Goal: Contribute content: Add original content to the website for others to see

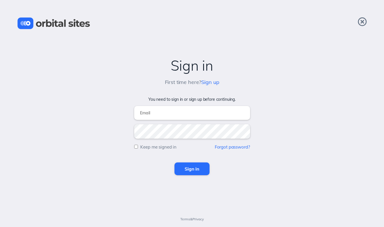
type input "alex@anthemchurch.org"
click at [196, 167] on input "Sign in" at bounding box center [191, 169] width 35 height 13
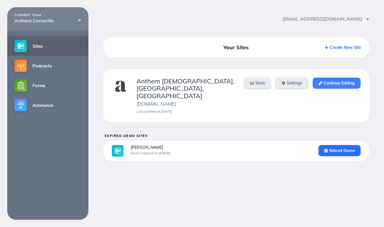
click at [338, 84] on link "Continue Editing" at bounding box center [337, 83] width 48 height 11
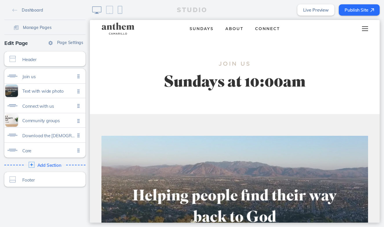
click at [368, 29] on div at bounding box center [365, 28] width 23 height 17
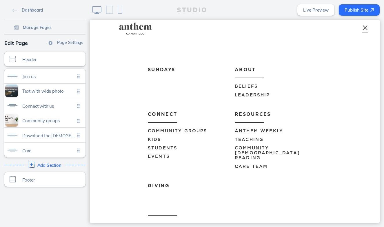
click at [163, 156] on span "Events" at bounding box center [159, 156] width 22 height 4
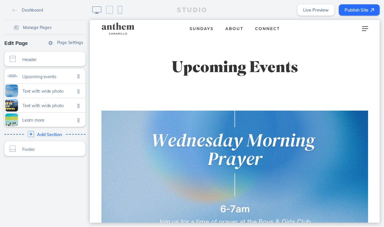
click at [37, 132] on div "Add Section Click to edit" at bounding box center [44, 134] width 85 height 10
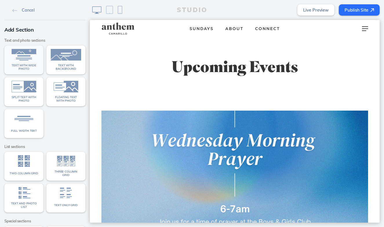
click at [28, 65] on span "Text with wide photo" at bounding box center [24, 67] width 30 height 7
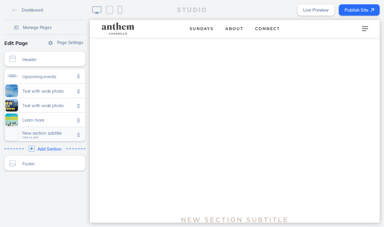
click at [52, 132] on span "New section subtitle" at bounding box center [48, 133] width 53 height 5
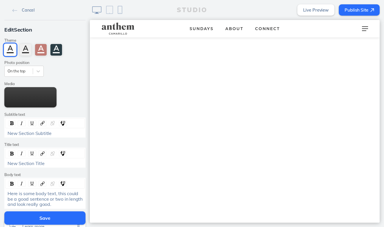
scroll to position [638, 0]
click at [182, 132] on img at bounding box center [234, 134] width 267 height 149
click at [34, 108] on button "Edit Media" at bounding box center [30, 97] width 52 height 20
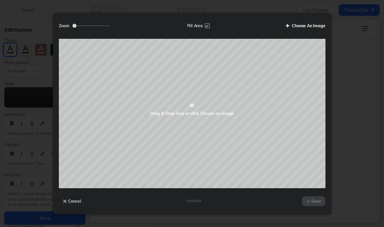
click at [301, 28] on label "Choose An Image" at bounding box center [303, 26] width 44 height 10
click at [0, 0] on input "Choose An Image" at bounding box center [0, 0] width 0 height 0
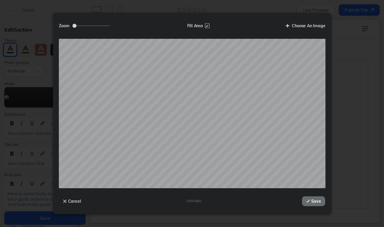
click at [314, 202] on button "Save" at bounding box center [313, 201] width 23 height 10
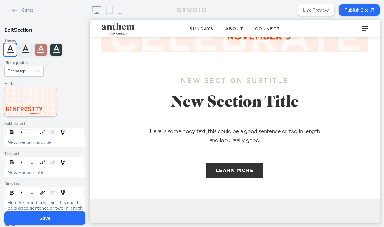
scroll to position [795, 0]
drag, startPoint x: 56, startPoint y: 145, endPoint x: 17, endPoint y: 136, distance: 39.7
click at [17, 136] on div "New Section Subtitle" at bounding box center [44, 137] width 81 height 20
click at [47, 139] on span "New Section Subtitle" at bounding box center [30, 142] width 44 height 6
click at [52, 140] on div "New Section Subtitle" at bounding box center [45, 142] width 75 height 5
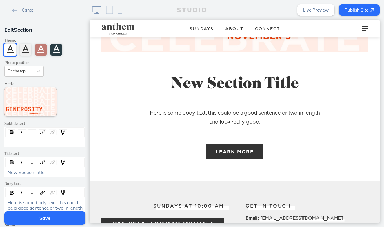
click at [61, 165] on div "rdw-toolbar" at bounding box center [44, 163] width 79 height 10
click at [57, 169] on div "New Section Title" at bounding box center [44, 172] width 79 height 7
click at [54, 170] on div "New Section Title" at bounding box center [45, 172] width 75 height 5
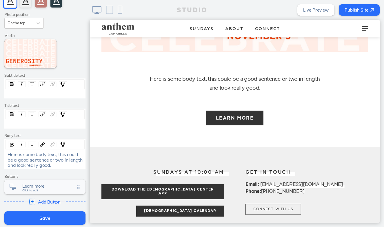
scroll to position [52, 0]
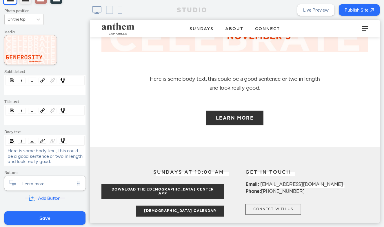
click at [55, 161] on div "Here is some body text, this could be a good sentence or two in length and look…" at bounding box center [45, 156] width 75 height 16
drag, startPoint x: 55, startPoint y: 161, endPoint x: 10, endPoint y: 153, distance: 45.9
click at [10, 153] on div "Here is some body text, this could be a good sentence or two in length and look…" at bounding box center [45, 156] width 75 height 16
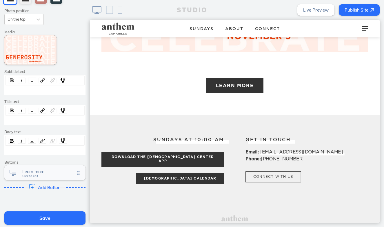
click at [31, 172] on span "Learn more" at bounding box center [48, 171] width 53 height 5
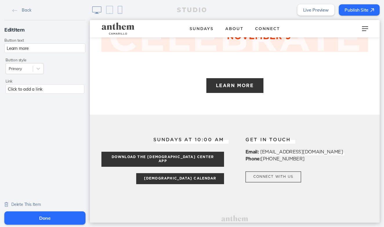
scroll to position [0, 0]
click at [31, 201] on div "Delete This Item" at bounding box center [22, 204] width 37 height 12
click at [32, 206] on span "Delete This Item" at bounding box center [26, 204] width 30 height 5
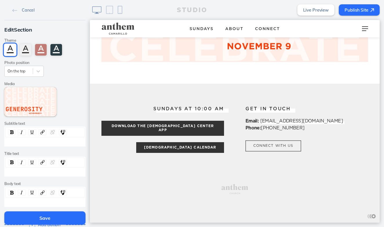
click at [45, 216] on button "Save" at bounding box center [44, 218] width 81 height 13
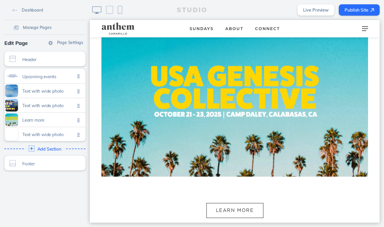
scroll to position [442, 0]
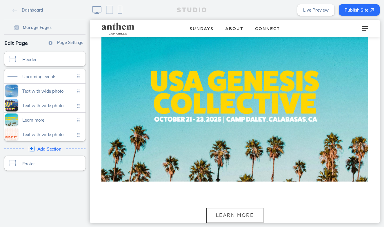
click at [371, 10] on img at bounding box center [372, 10] width 4 height 4
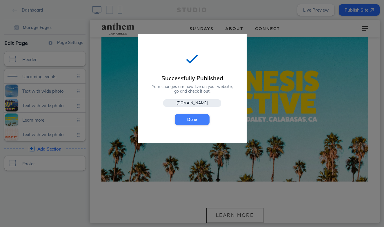
click at [193, 120] on button "Done" at bounding box center [192, 119] width 35 height 11
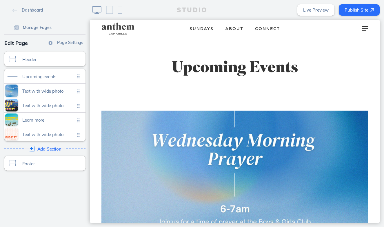
scroll to position [0, 0]
click at [124, 30] on img at bounding box center [121, 28] width 40 height 13
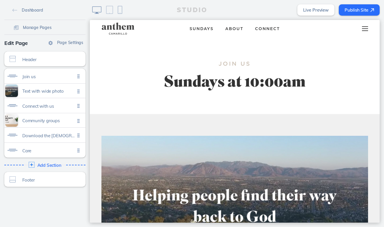
click at [370, 29] on div at bounding box center [365, 28] width 23 height 17
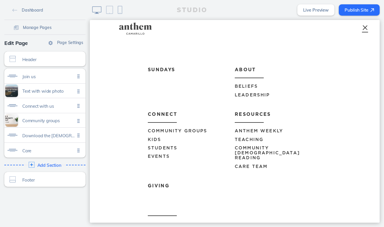
click at [365, 29] on div at bounding box center [365, 28] width 23 height 17
